Goal: Task Accomplishment & Management: Complete application form

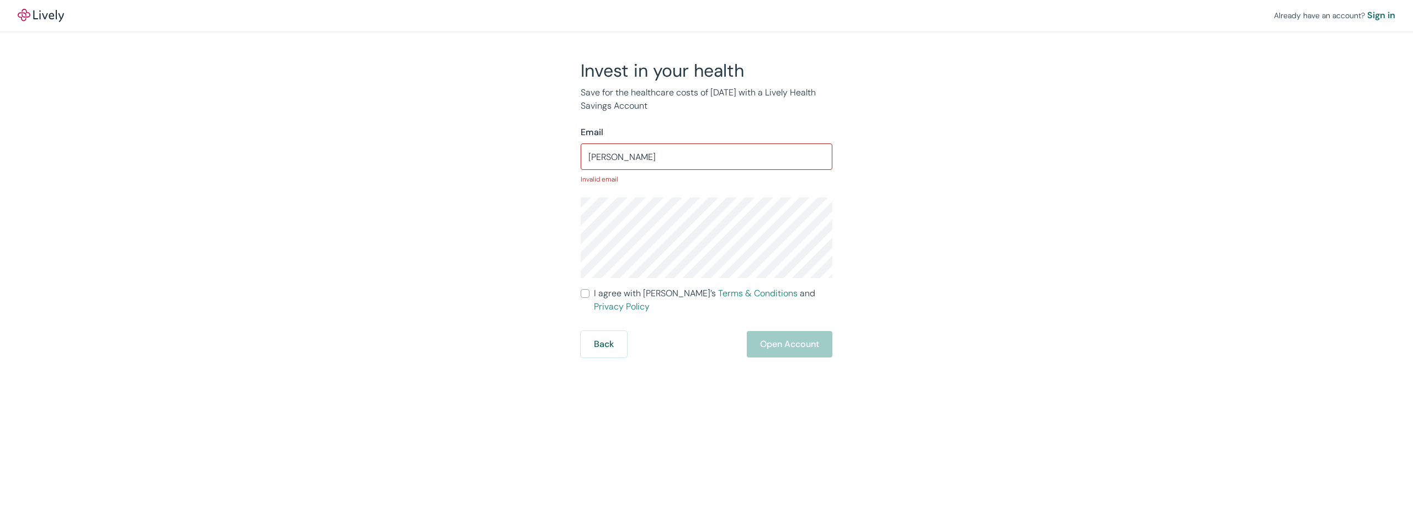
click at [761, 160] on input "[PERSON_NAME]" at bounding box center [707, 157] width 252 height 22
type input "[PERSON_NAME][EMAIL_ADDRESS][DOMAIN_NAME]"
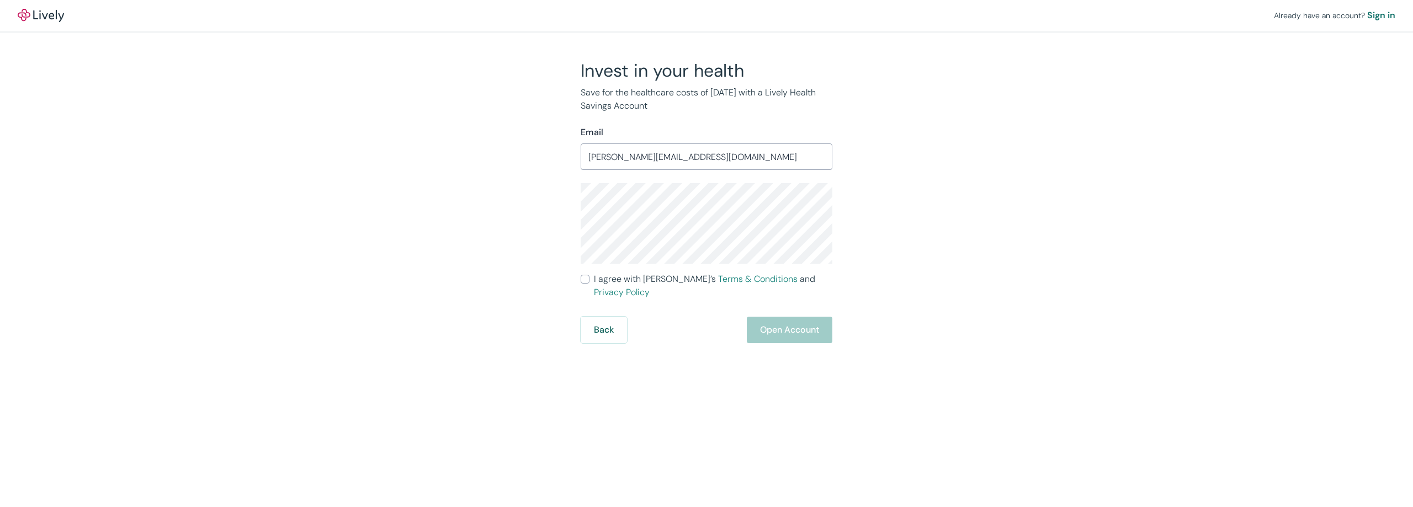
drag, startPoint x: 586, startPoint y: 278, endPoint x: 601, endPoint y: 280, distance: 15.0
click at [586, 278] on input "I agree with Lively’s Terms & Conditions and Privacy Policy" at bounding box center [585, 279] width 9 height 9
checkbox input "true"
click at [797, 320] on button "Open Account" at bounding box center [790, 330] width 86 height 27
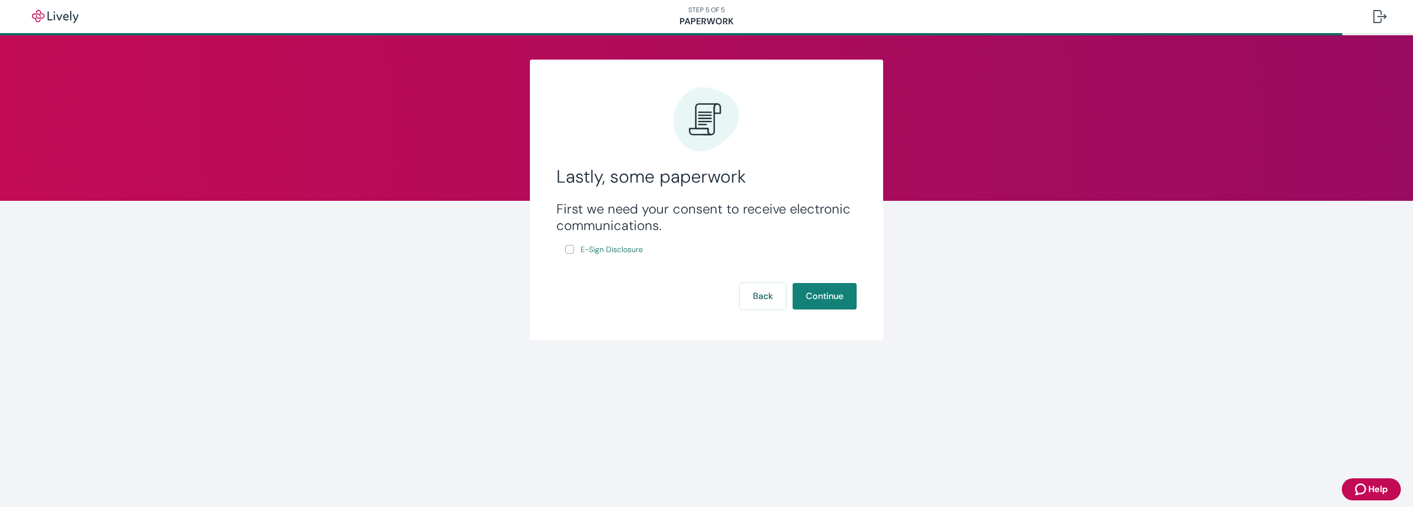
click at [569, 249] on input "E-Sign Disclosure" at bounding box center [569, 249] width 9 height 9
checkbox input "true"
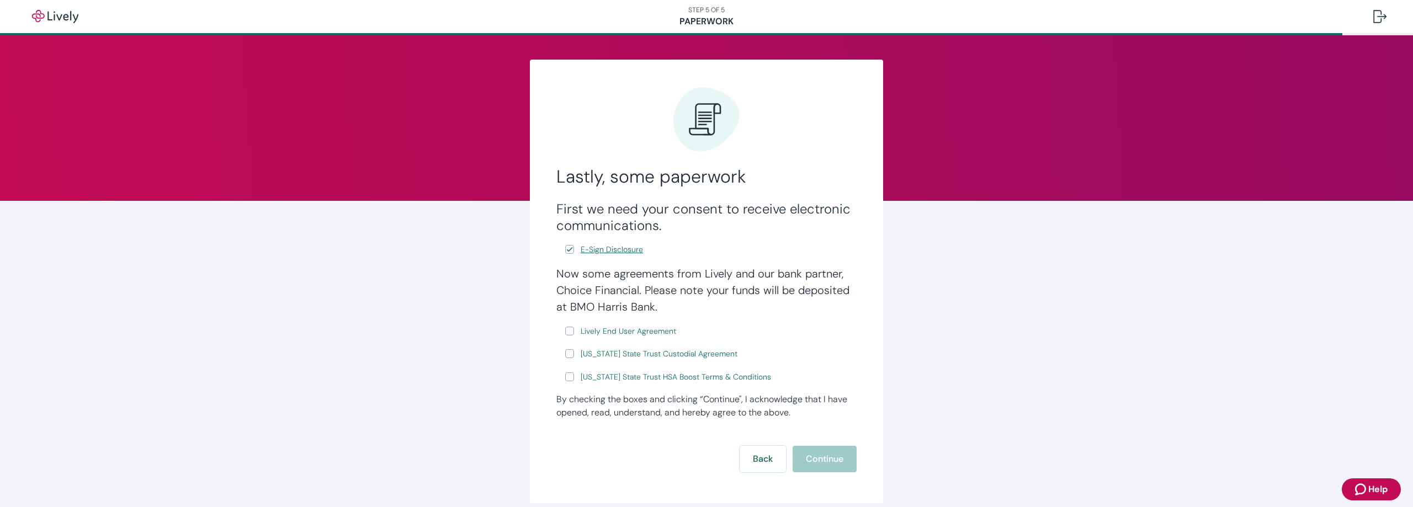
click at [608, 250] on span "E-Sign Disclosure" at bounding box center [612, 250] width 62 height 12
click at [569, 329] on input "Lively End User Agreement" at bounding box center [569, 331] width 9 height 9
checkbox input "true"
click at [569, 352] on input "Wyoming State Trust Custodial Agreement" at bounding box center [569, 353] width 9 height 9
checkbox input "true"
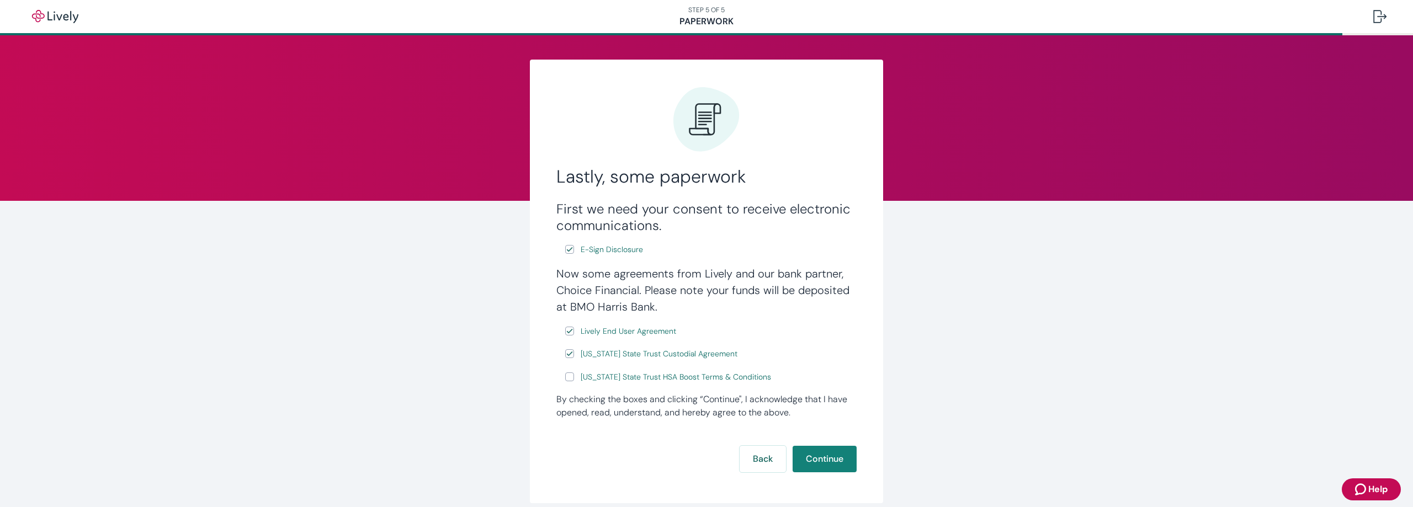
drag, startPoint x: 568, startPoint y: 375, endPoint x: 697, endPoint y: 406, distance: 132.4
click at [569, 375] on input "Wyoming State Trust HSA Boost Terms & Conditions" at bounding box center [569, 377] width 9 height 9
checkbox input "true"
click at [817, 464] on button "Continue" at bounding box center [825, 459] width 64 height 27
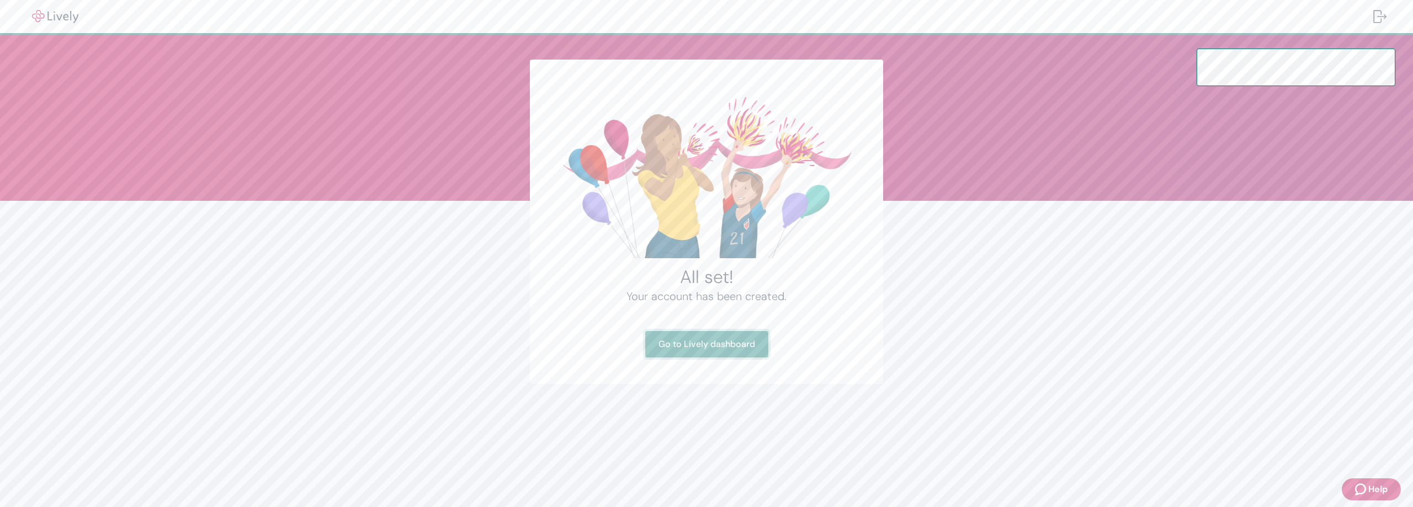
click at [721, 345] on link "Go to Lively dashboard" at bounding box center [706, 344] width 123 height 27
